Goal: Book appointment/travel/reservation

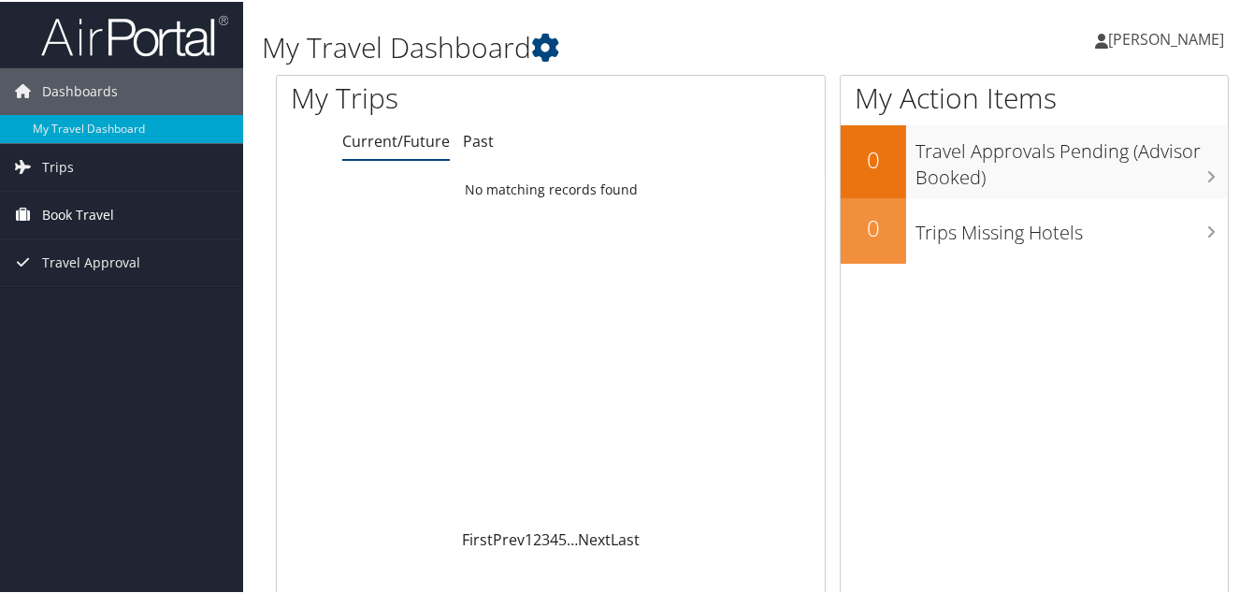
click at [65, 214] on span "Book Travel" at bounding box center [78, 213] width 72 height 47
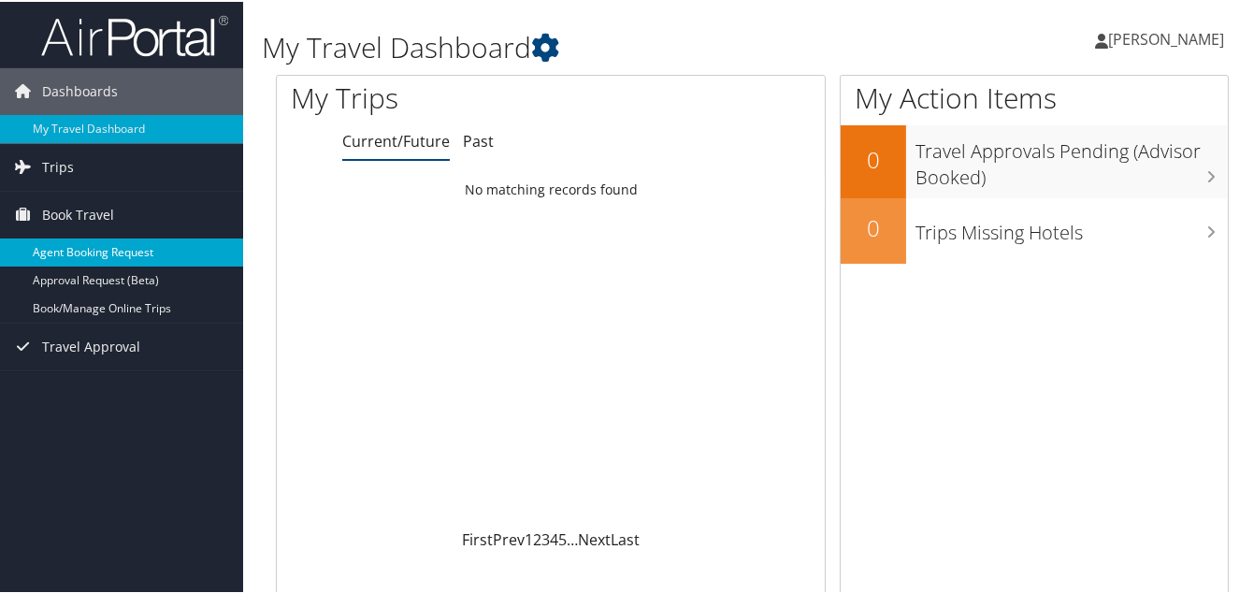
click at [143, 249] on link "Agent Booking Request" at bounding box center [121, 251] width 243 height 28
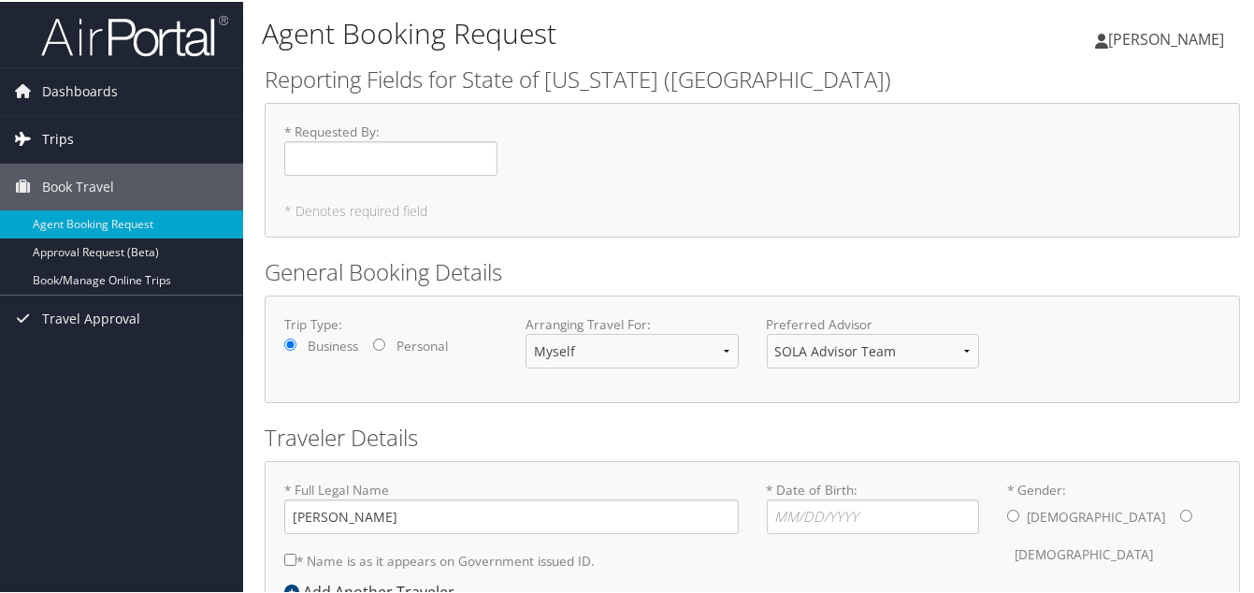
click at [58, 132] on span "Trips" at bounding box center [58, 137] width 32 height 47
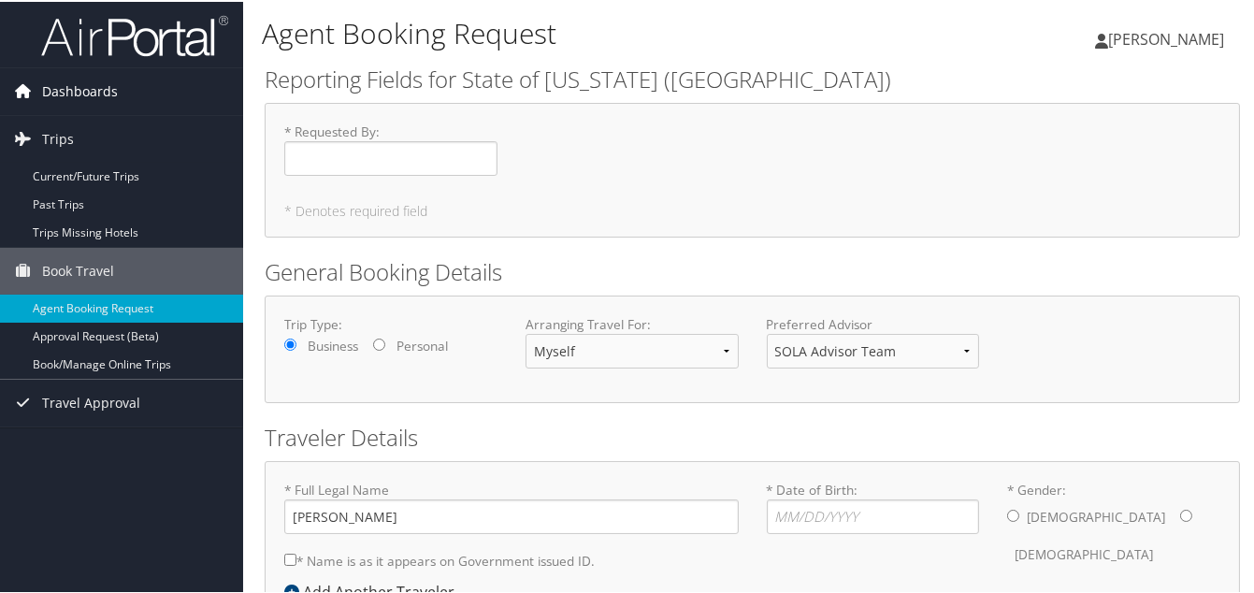
click at [77, 77] on span "Dashboards" at bounding box center [80, 89] width 76 height 47
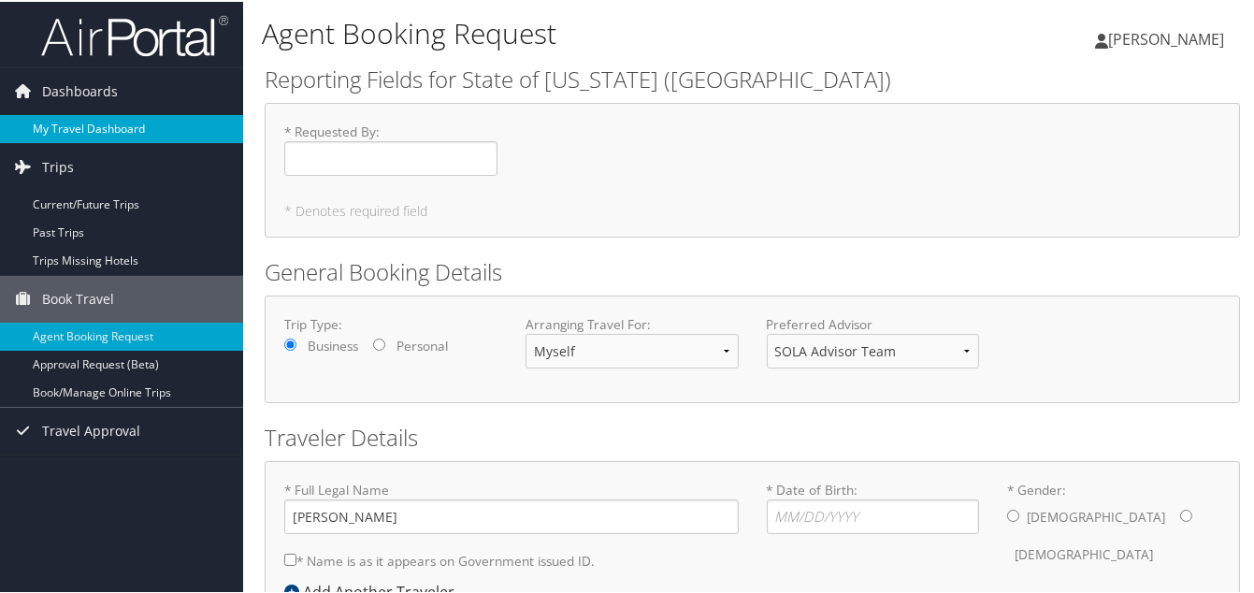
click at [91, 132] on link "My Travel Dashboard" at bounding box center [121, 127] width 243 height 28
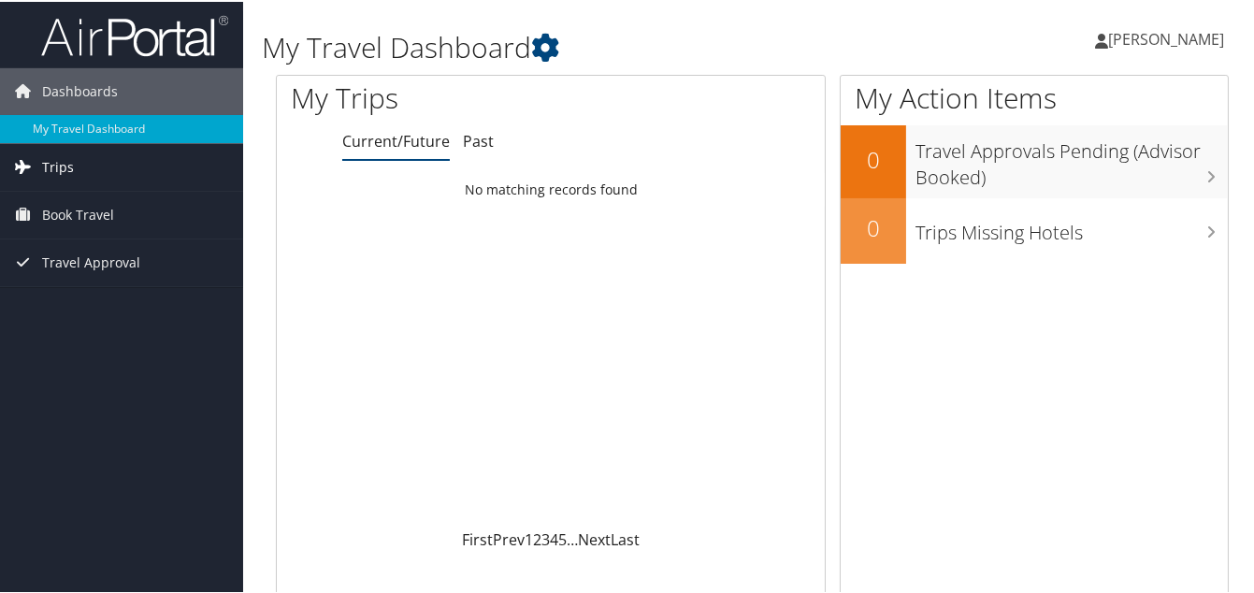
click at [61, 172] on span "Trips" at bounding box center [58, 165] width 32 height 47
click at [61, 162] on span "Trips" at bounding box center [58, 165] width 32 height 47
click at [85, 211] on span "Book Travel" at bounding box center [78, 213] width 72 height 47
click at [82, 210] on span "Book Travel" at bounding box center [78, 213] width 72 height 47
click at [79, 206] on span "Book Travel" at bounding box center [78, 213] width 72 height 47
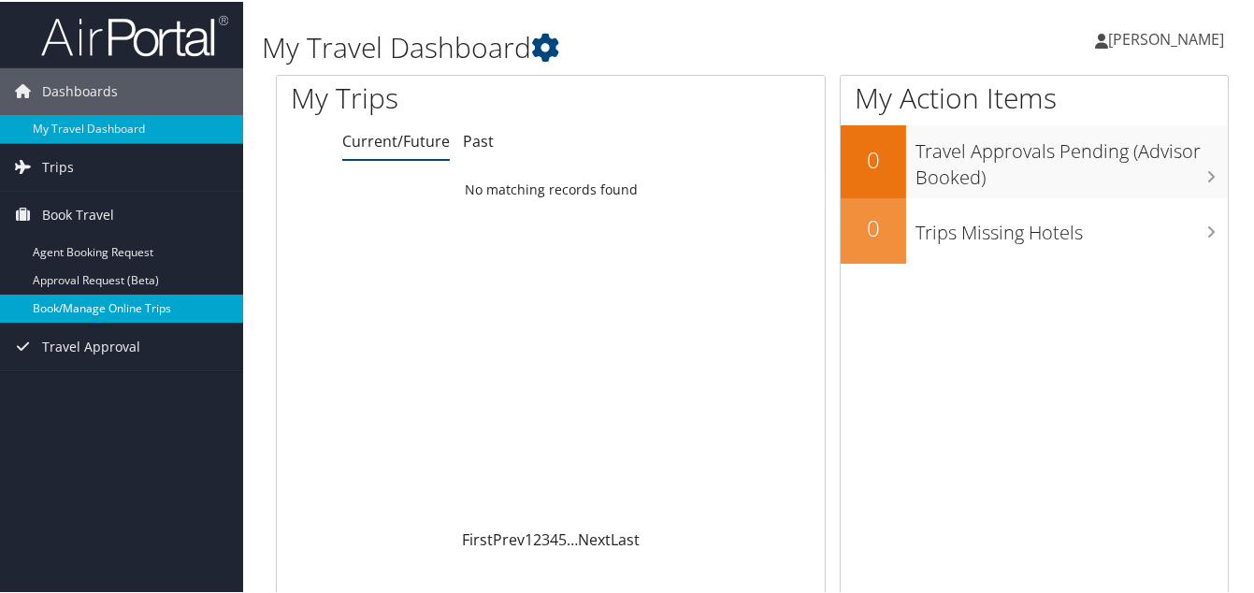
click at [131, 302] on link "Book/Manage Online Trips" at bounding box center [121, 307] width 243 height 28
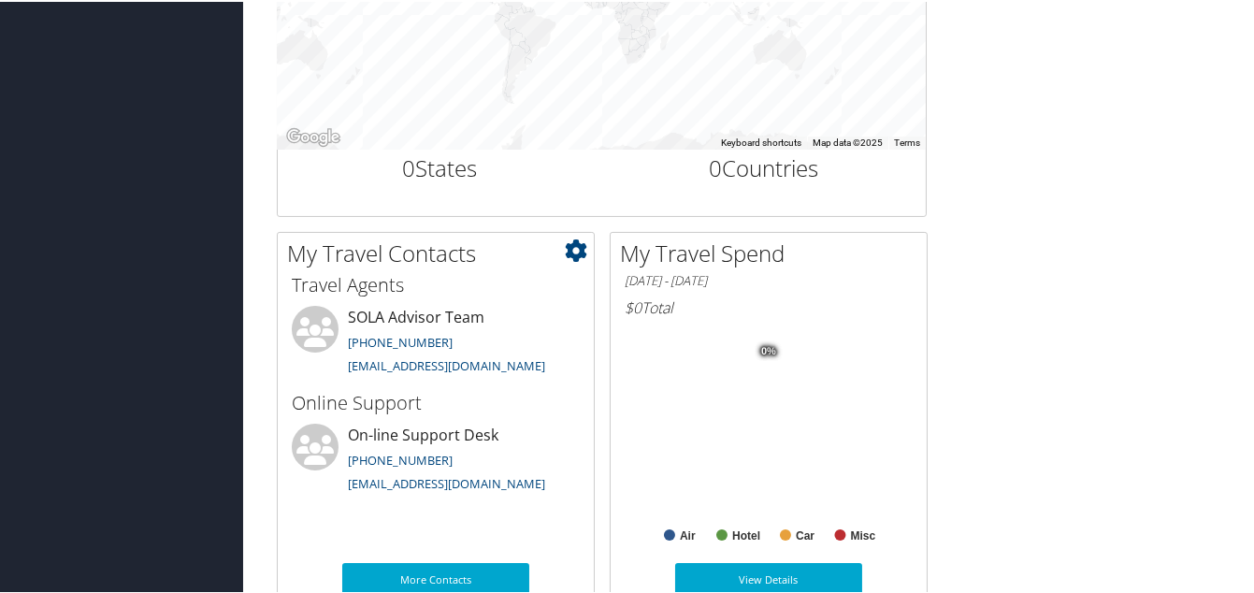
scroll to position [801, 0]
